Goal: Check status: Check status

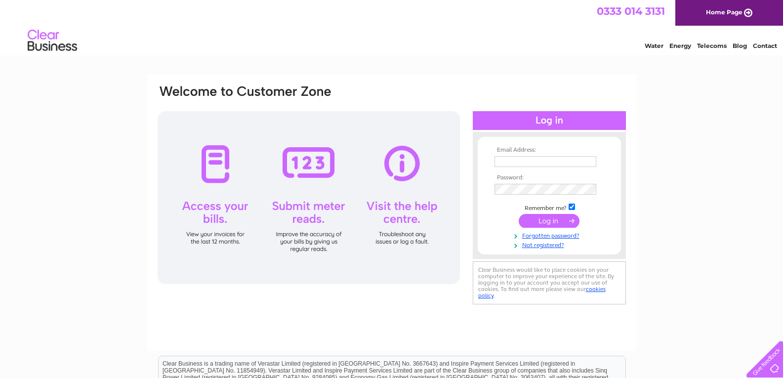
type input "[EMAIL_ADDRESS][DOMAIN_NAME]"
click at [549, 227] on input "submit" at bounding box center [548, 221] width 61 height 14
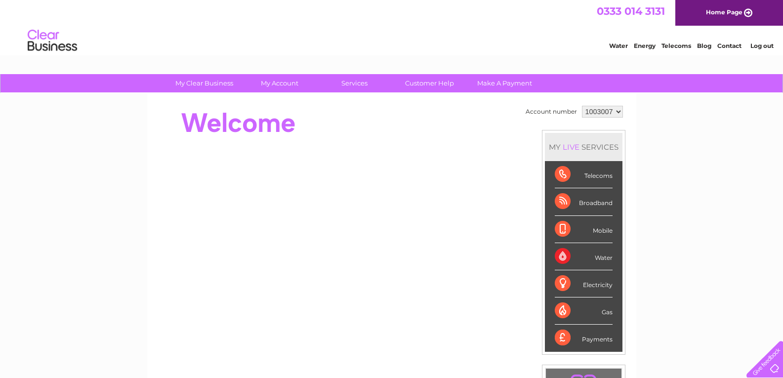
click at [551, 225] on li "Mobile" at bounding box center [584, 229] width 78 height 27
click at [596, 176] on div "Telecoms" at bounding box center [583, 174] width 58 height 27
click at [559, 176] on div "Telecoms" at bounding box center [583, 174] width 58 height 27
click at [582, 176] on div "Telecoms" at bounding box center [583, 174] width 58 height 27
click at [567, 227] on div "Mobile" at bounding box center [583, 229] width 58 height 27
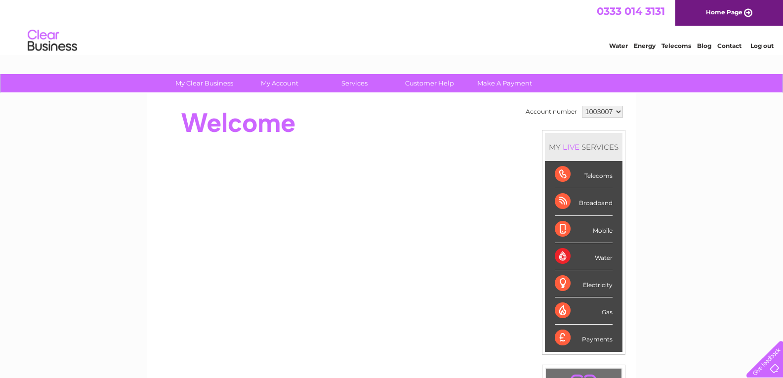
click at [565, 227] on div "Mobile" at bounding box center [583, 229] width 58 height 27
